Goal: Transaction & Acquisition: Purchase product/service

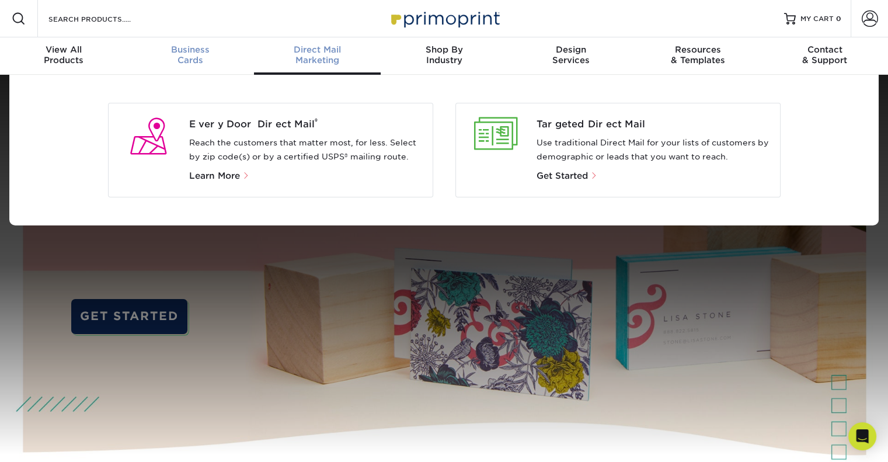
scroll to position [1, 0]
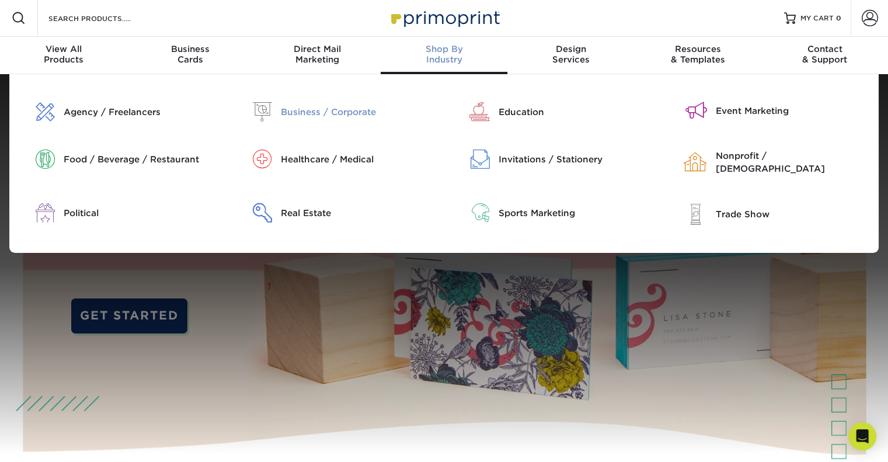
click at [350, 106] on div "Business / Corporate" at bounding box center [358, 112] width 154 height 13
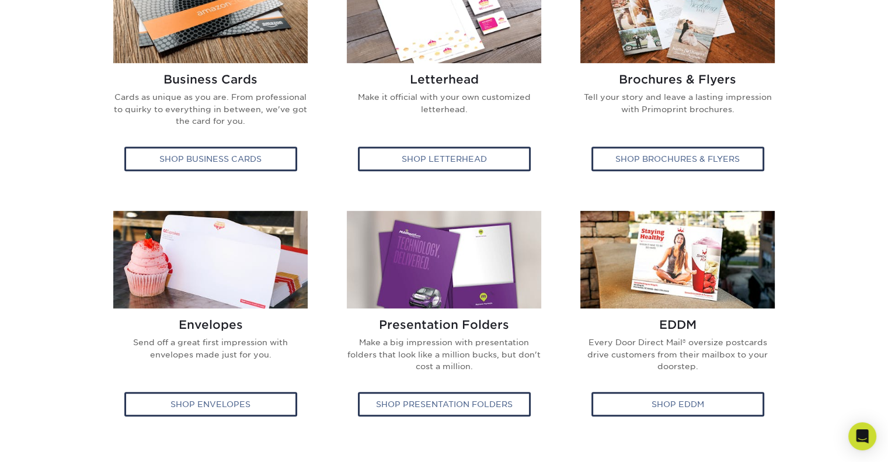
scroll to position [547, 0]
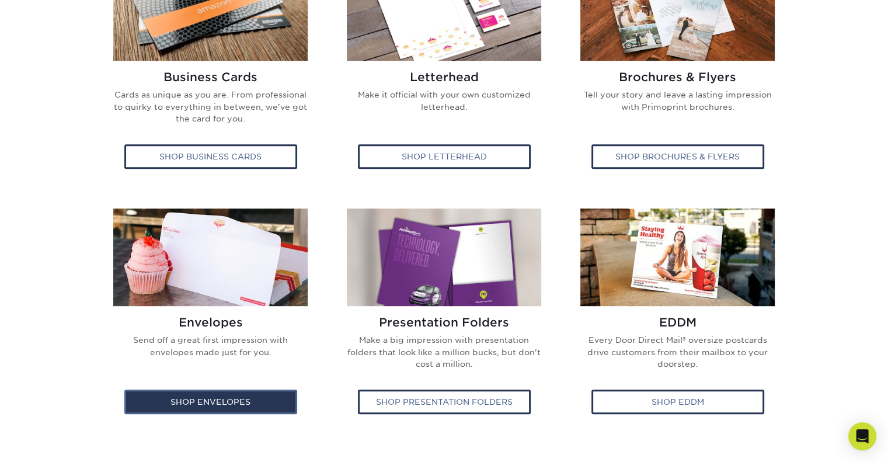
click at [245, 398] on div "Shop Envelopes" at bounding box center [210, 402] width 173 height 25
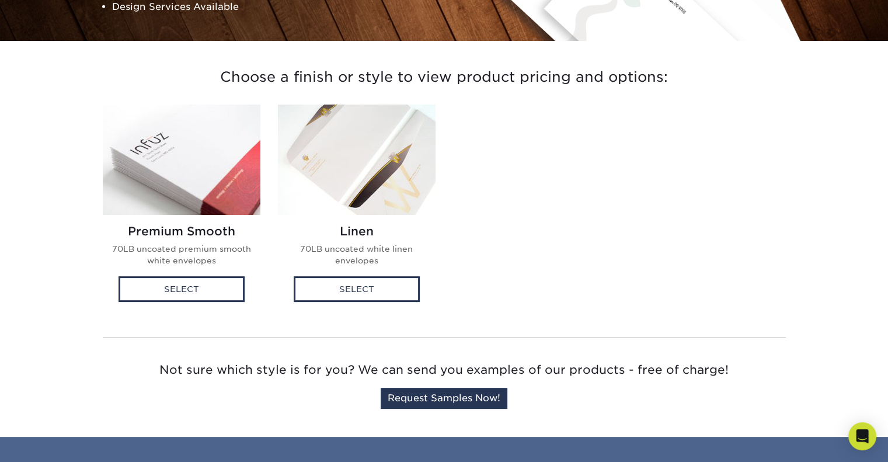
scroll to position [253, 0]
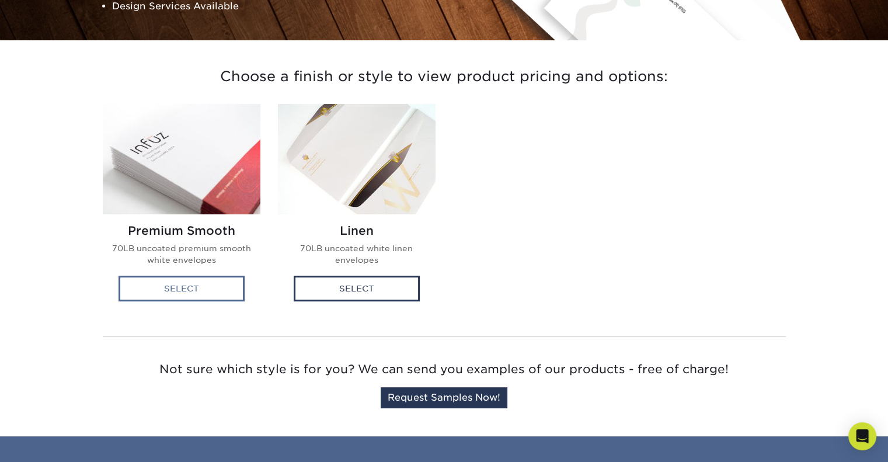
click at [191, 276] on div "Select" at bounding box center [182, 289] width 126 height 26
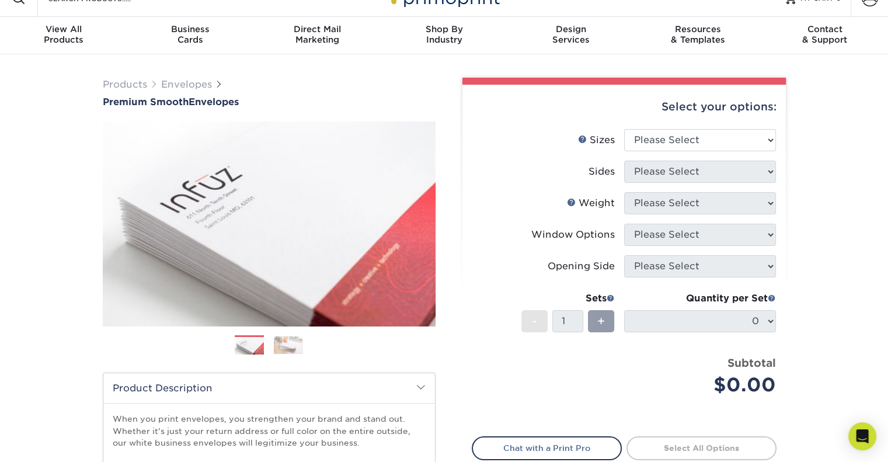
scroll to position [15, 0]
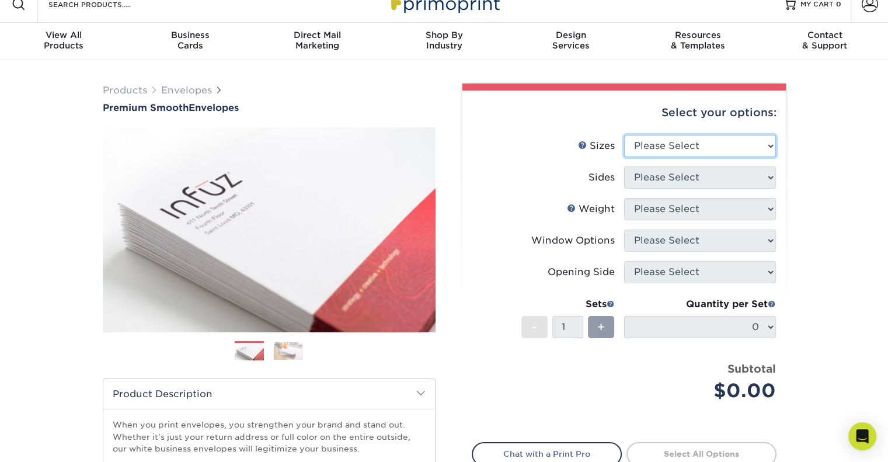
click at [687, 148] on select "Please Select 8.875" x 3.875" 4.125" x 9.5" 5.25" x 7.25" 9" x 12"" at bounding box center [700, 146] width 152 height 22
select select "9.00x12.00"
click at [624, 135] on select "Please Select 8.875" x 3.875" 4.125" x 9.5" 5.25" x 7.25" 9" x 12"" at bounding box center [700, 146] width 152 height 22
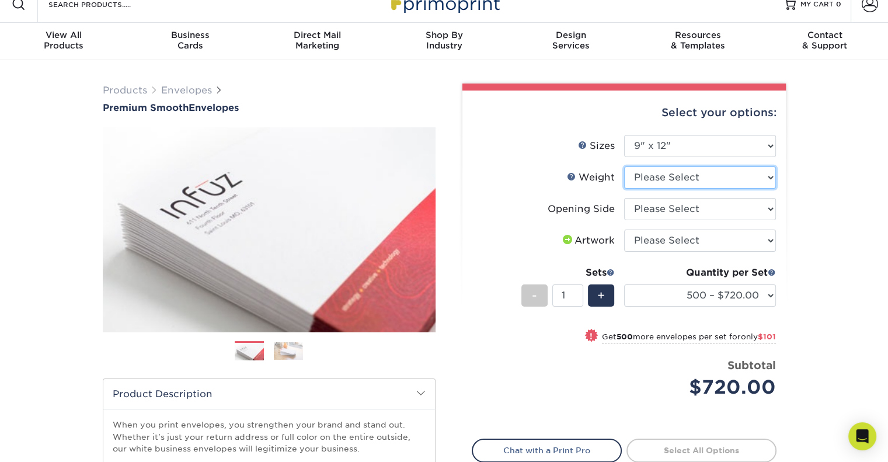
click at [683, 172] on select "Please Select 70LB" at bounding box center [700, 177] width 152 height 22
select select "70LB"
click at [624, 166] on select "Please Select 70LB" at bounding box center [700, 177] width 152 height 22
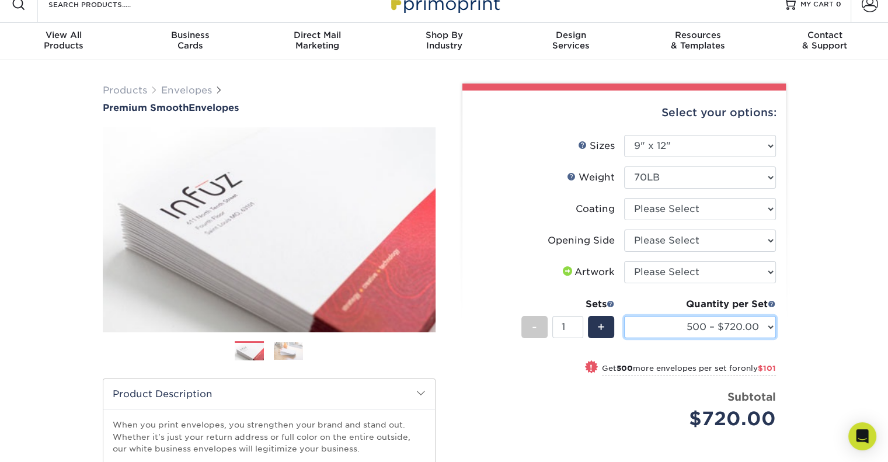
click at [685, 328] on select "500 – $720.00 1000 – $821.00 2500 – $1097.00 5000 – $1797.00" at bounding box center [700, 327] width 152 height 22
click at [691, 310] on div "Quantity per Set" at bounding box center [700, 304] width 152 height 14
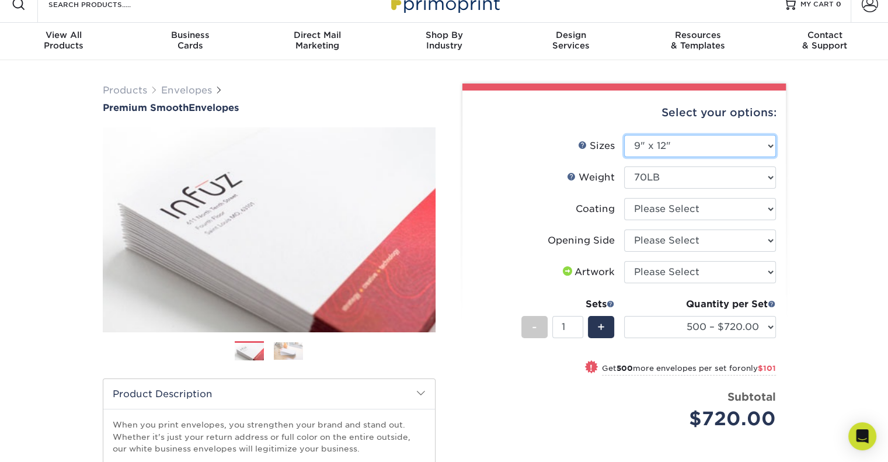
click at [692, 147] on select "Please Select 8.875" x 3.875" 4.125" x 9.5" 5.25" x 7.25" 9" x 12"" at bounding box center [700, 146] width 152 height 22
select select "4.12x9.50"
click at [624, 135] on select "Please Select 8.875" x 3.875" 4.125" x 9.5" 5.25" x 7.25" 9" x 12"" at bounding box center [700, 146] width 152 height 22
select select "-1"
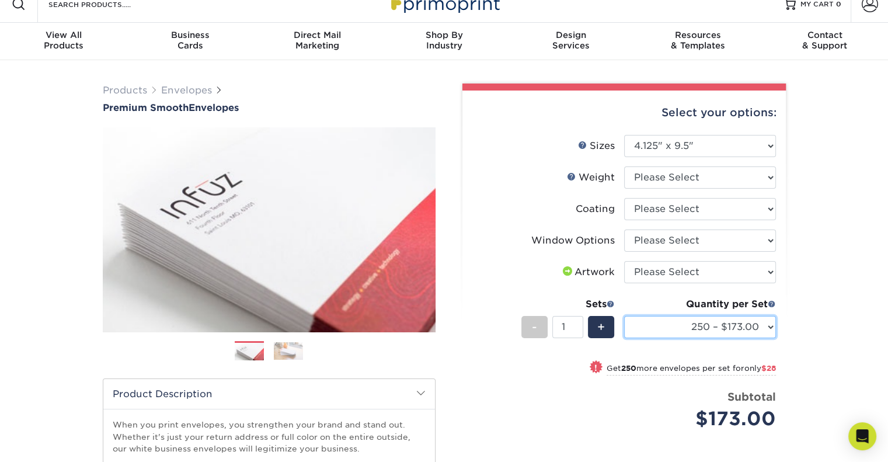
click at [701, 329] on select "250 – $173.00 500 – $201.00 1000 – $251.00 2500 – $388.00 5000 – $566.00 10000 …" at bounding box center [700, 327] width 152 height 22
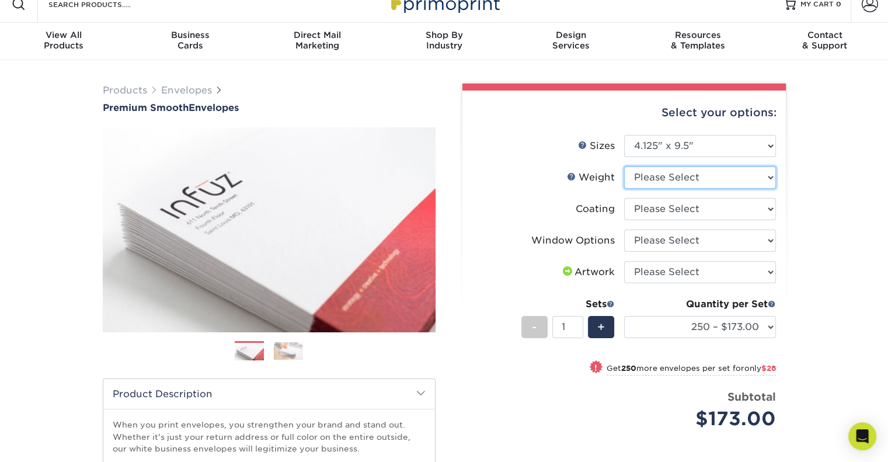
click at [710, 183] on select "Please Select 70LB" at bounding box center [700, 177] width 152 height 22
select select "70LB"
click at [624, 166] on select "Please Select 70LB" at bounding box center [700, 177] width 152 height 22
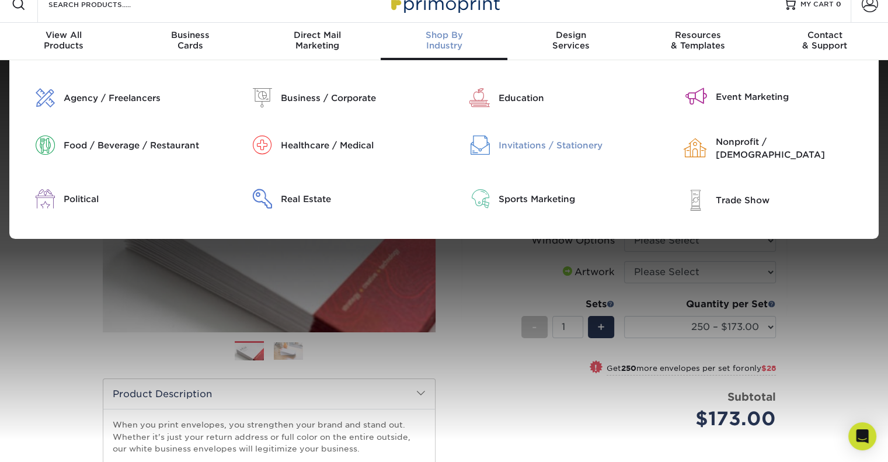
click at [503, 149] on div "Invitations / Stationery" at bounding box center [576, 145] width 154 height 13
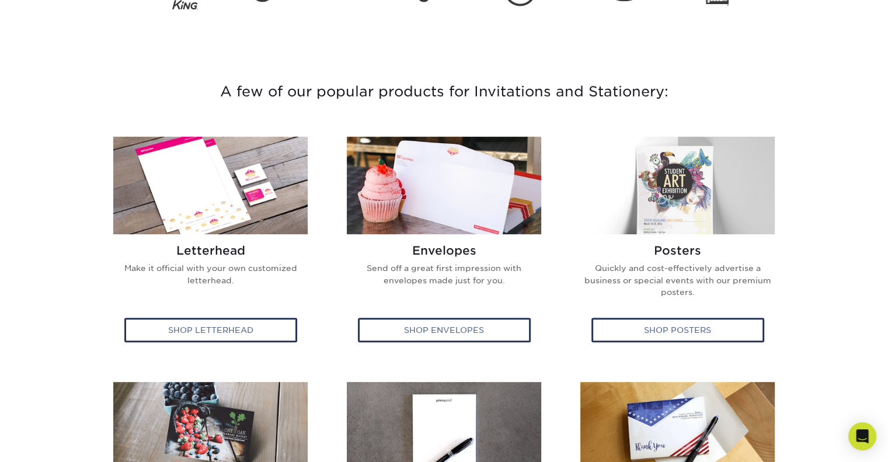
scroll to position [378, 0]
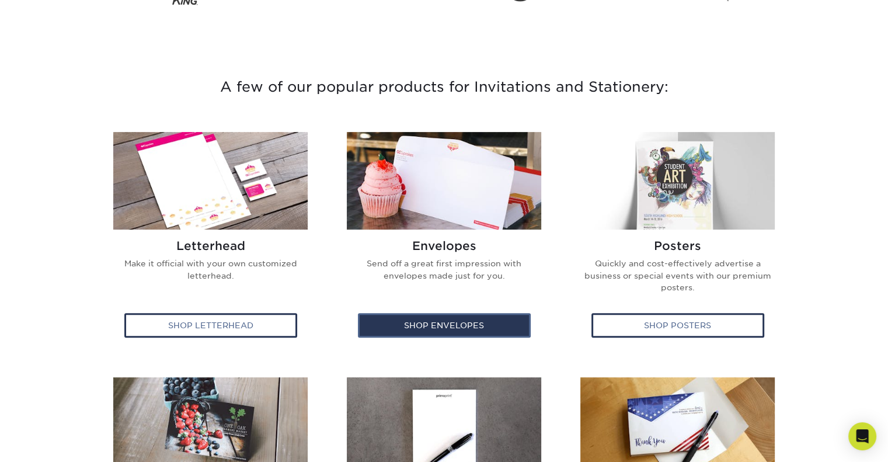
click at [517, 325] on div "Shop Envelopes" at bounding box center [444, 325] width 173 height 25
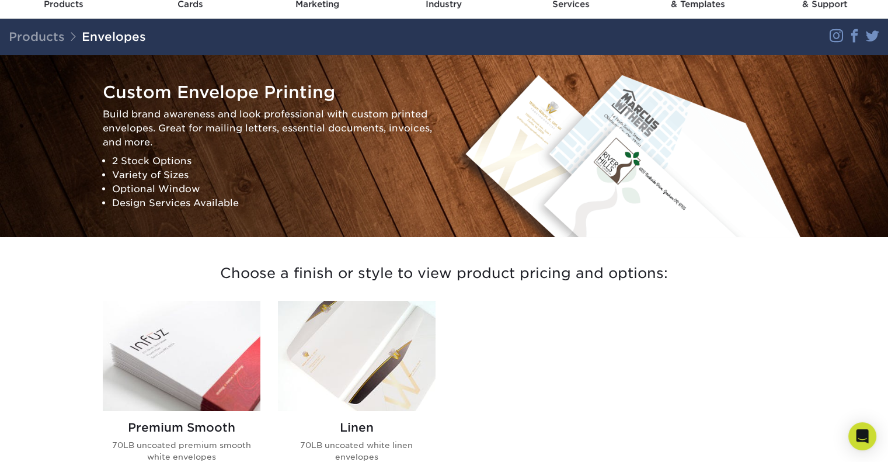
scroll to position [128, 0]
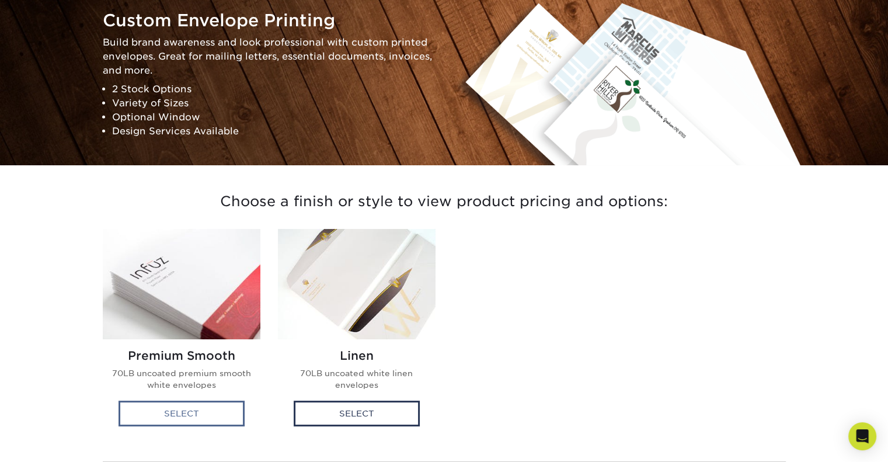
click at [217, 420] on div "Select" at bounding box center [182, 414] width 126 height 26
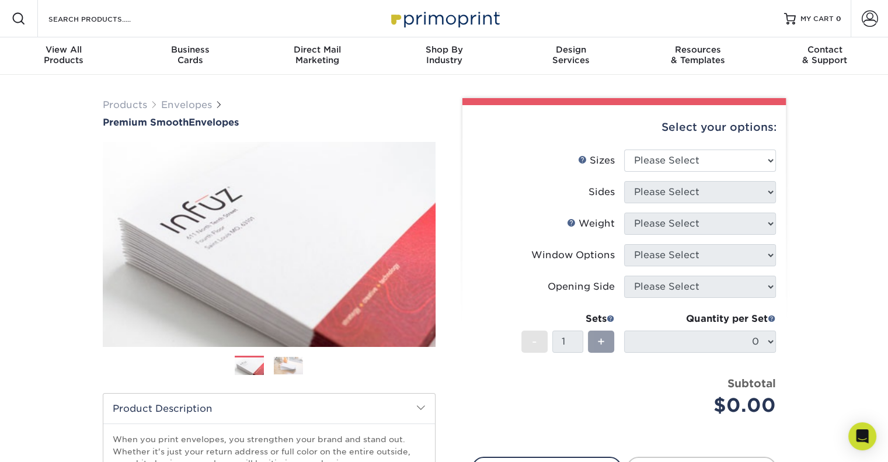
click at [692, 150] on li "Sizes Help Sizes Please Select 8.875" x 3.875" 4.125" x 9.5" 5.25" x 7.25" 9" x…" at bounding box center [625, 166] width 304 height 32
click at [694, 161] on select "Please Select 8.875" x 3.875" 4.125" x 9.5" 5.25" x 7.25" 9" x 12"" at bounding box center [700, 161] width 152 height 22
select select "3.88x8.88"
click at [624, 150] on select "Please Select 8.875" x 3.875" 4.125" x 9.5" 5.25" x 7.25" 9" x 12"" at bounding box center [700, 161] width 152 height 22
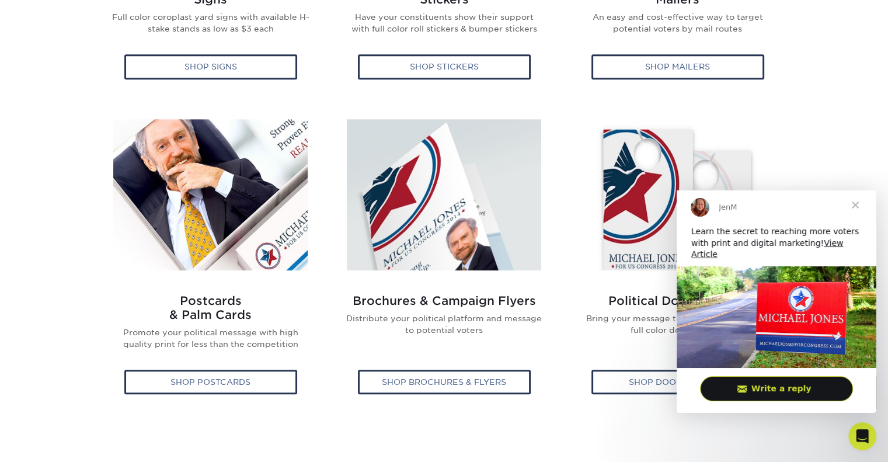
scroll to position [720, 0]
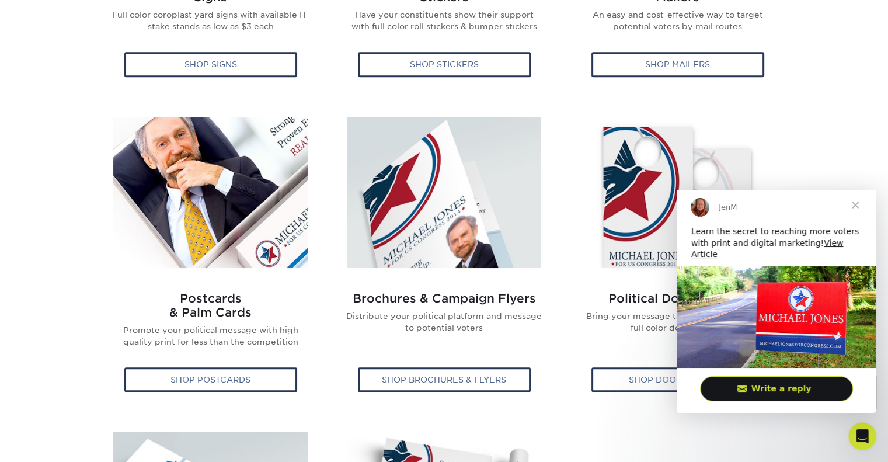
drag, startPoint x: 855, startPoint y: 156, endPoint x: 864, endPoint y: 119, distance: 38.4
click at [864, 119] on section "A few of our popular campaign materials: Campaign Signs Full color coroplast ya…" at bounding box center [444, 263] width 888 height 1150
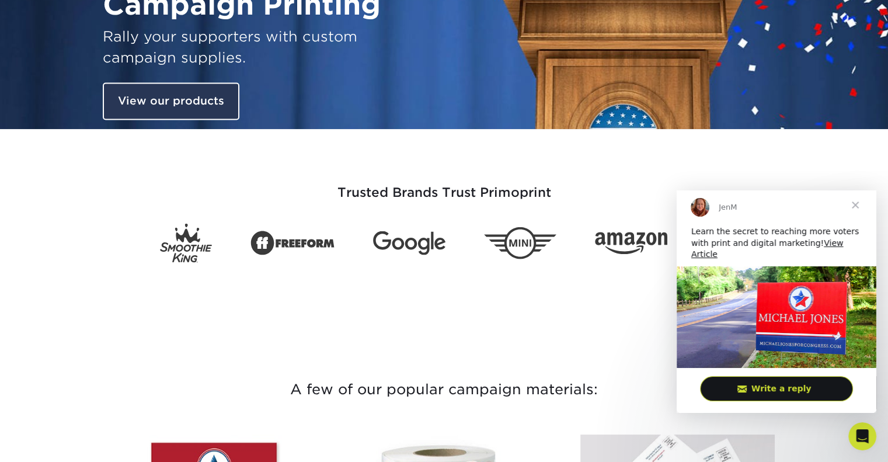
scroll to position [0, 0]
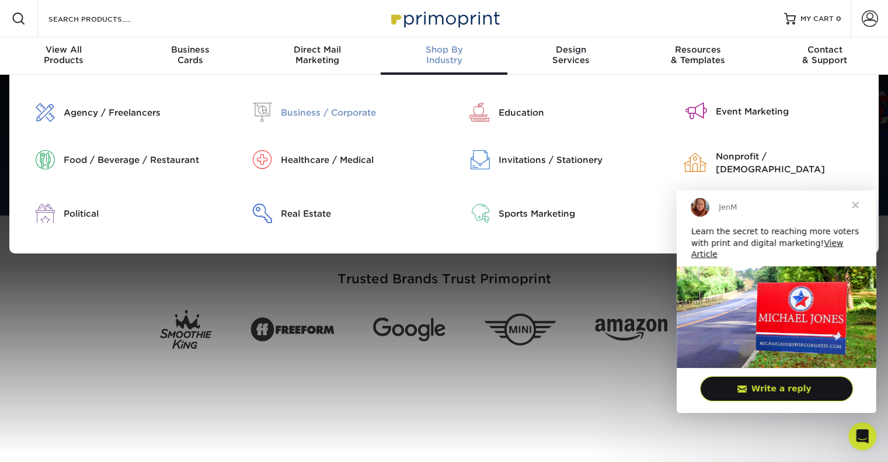
click at [348, 119] on div "Business / Corporate" at bounding box center [358, 112] width 154 height 13
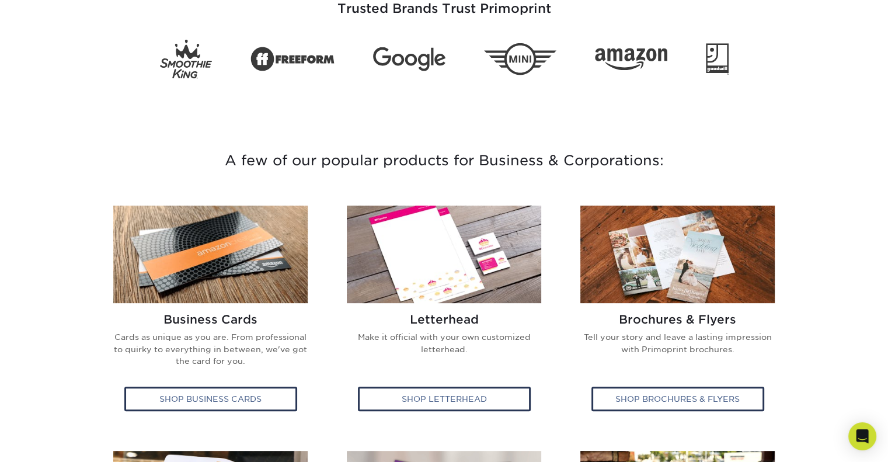
scroll to position [321, 0]
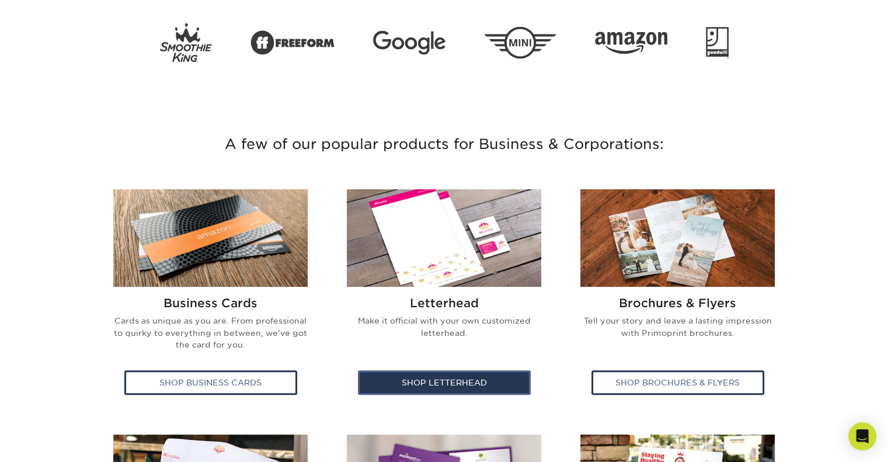
click at [484, 392] on div "Shop Letterhead" at bounding box center [444, 382] width 173 height 25
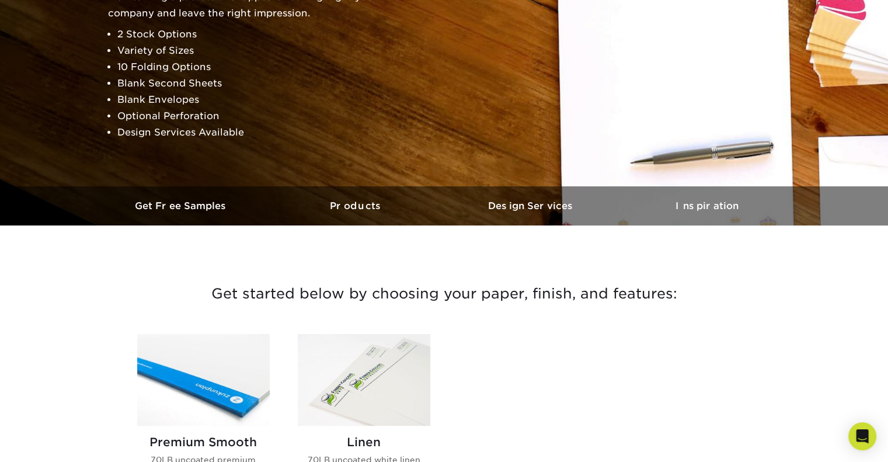
scroll to position [350, 0]
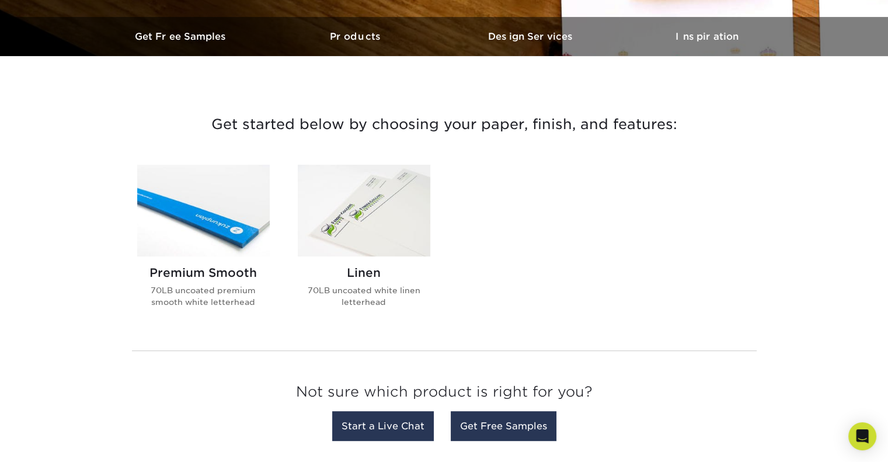
click at [196, 240] on img at bounding box center [203, 211] width 133 height 92
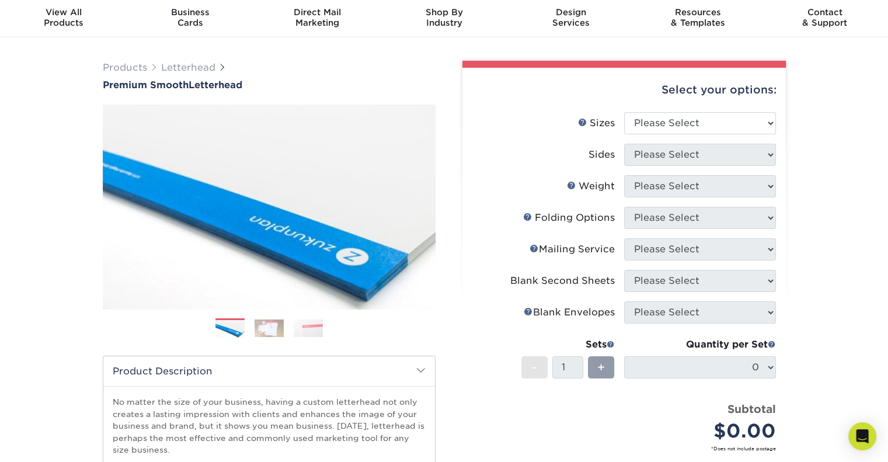
scroll to position [23, 0]
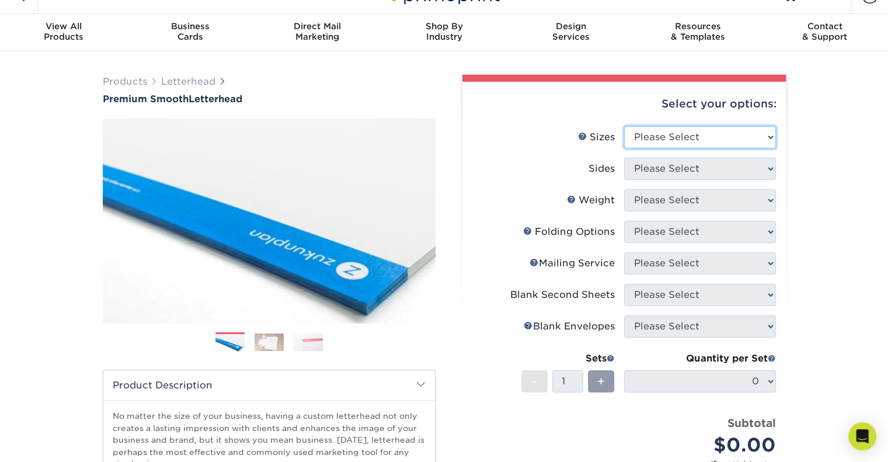
click at [706, 144] on select "Please Select 5.5" x 8.5" 8.5" x 11" 8.5" x 14" 11" x 17"" at bounding box center [700, 137] width 152 height 22
select select "8.50x11.00"
click at [624, 126] on select "Please Select 5.5" x 8.5" 8.5" x 11" 8.5" x 14" 11" x 17"" at bounding box center [700, 137] width 152 height 22
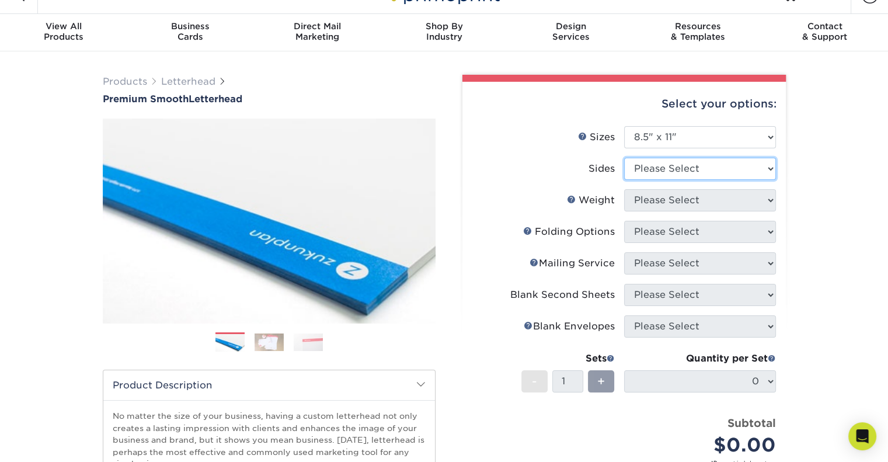
click at [706, 170] on select "Please Select Print Both Sides Print Front Only" at bounding box center [700, 169] width 152 height 22
select select "32d3c223-f82c-492b-b915-ba065a00862f"
click at [624, 158] on select "Please Select Print Both Sides Print Front Only" at bounding box center [700, 169] width 152 height 22
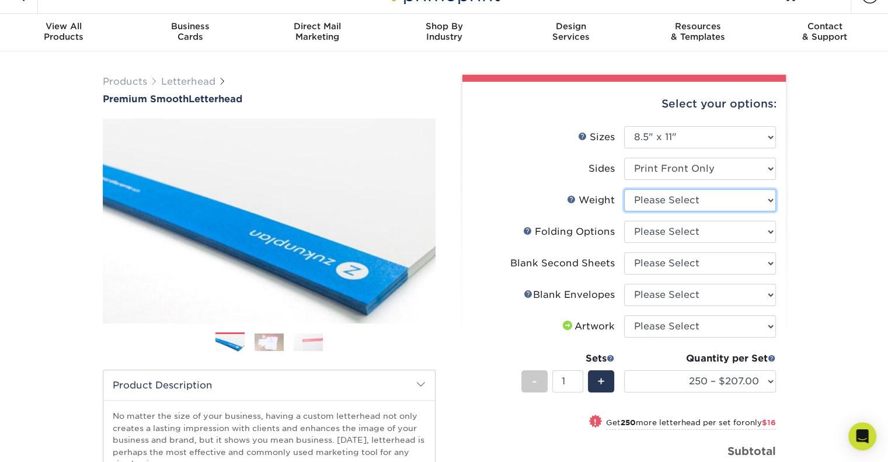
click at [710, 196] on select "Please Select 70LB" at bounding box center [700, 200] width 152 height 22
click at [715, 198] on select "Please Select 70LB" at bounding box center [700, 200] width 152 height 22
